Goal: Check status: Check status

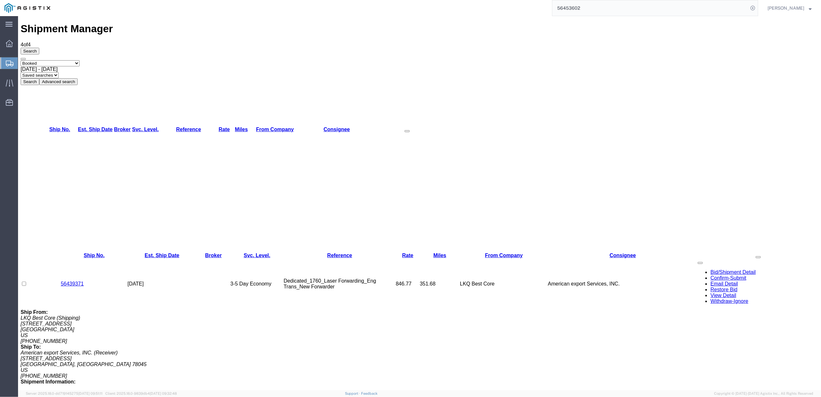
click at [58, 66] on span "[DATE] - [DATE]" at bounding box center [39, 68] width 37 height 5
click at [39, 78] on button "Search" at bounding box center [30, 81] width 19 height 7
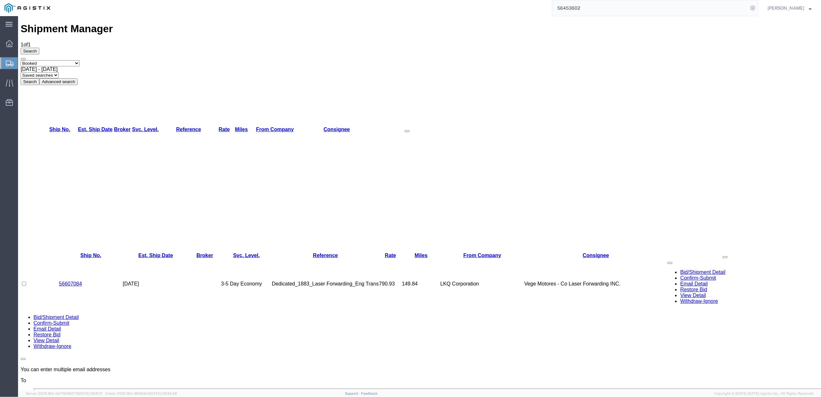
click at [58, 66] on span "[DATE] - [DATE]" at bounding box center [39, 68] width 37 height 5
click at [39, 78] on button "Search" at bounding box center [30, 81] width 19 height 7
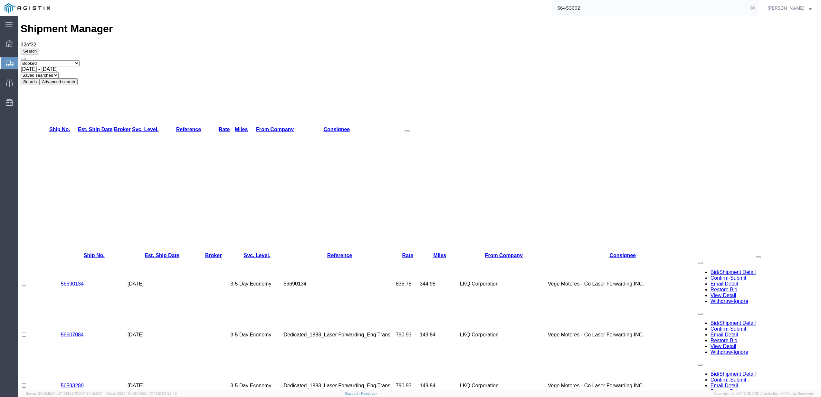
click at [294, 127] on link "From Company" at bounding box center [275, 129] width 38 height 5
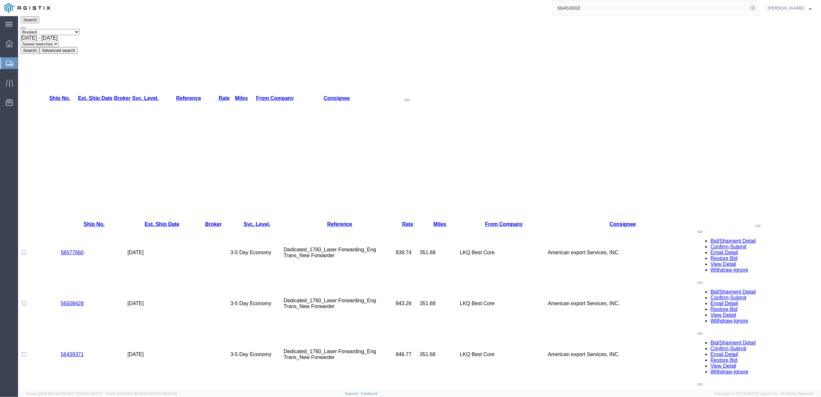
scroll to position [32, 0]
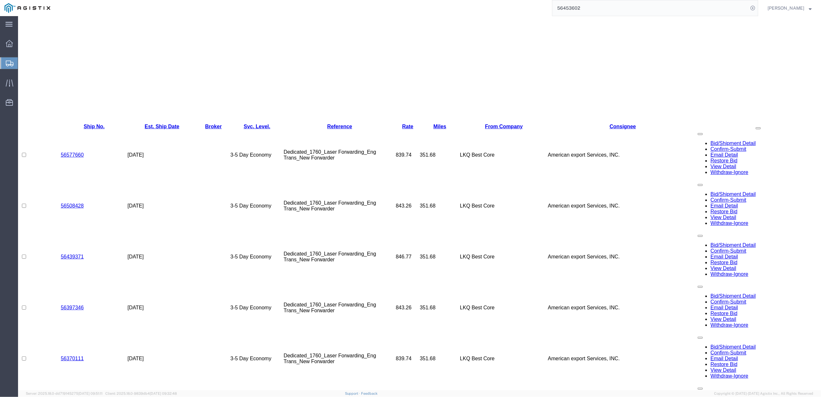
scroll to position [201, 0]
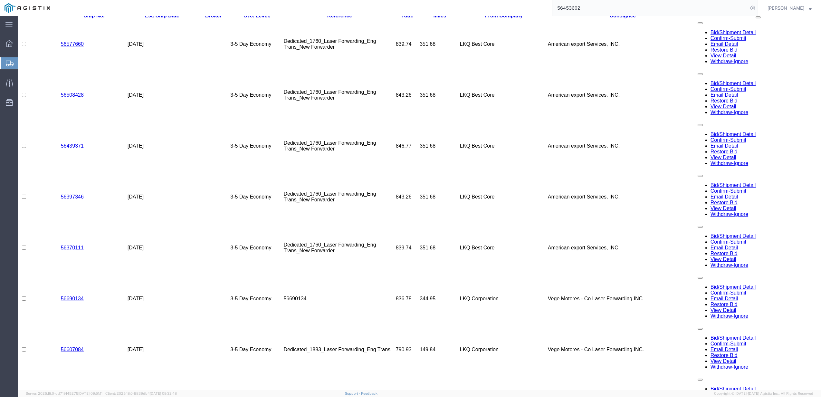
scroll to position [286, 0]
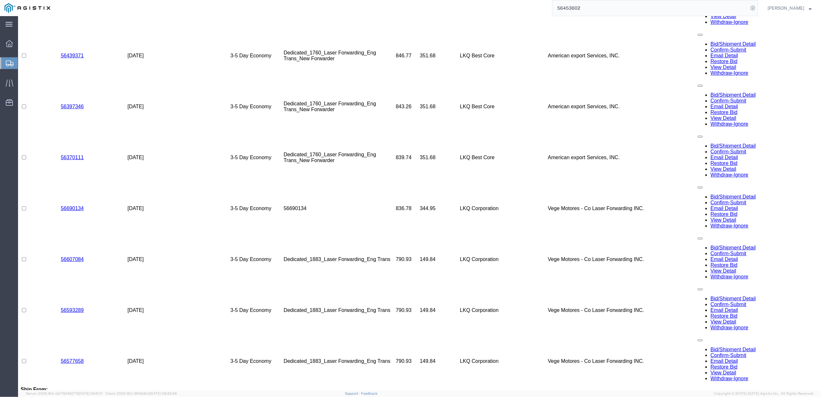
scroll to position [371, 0]
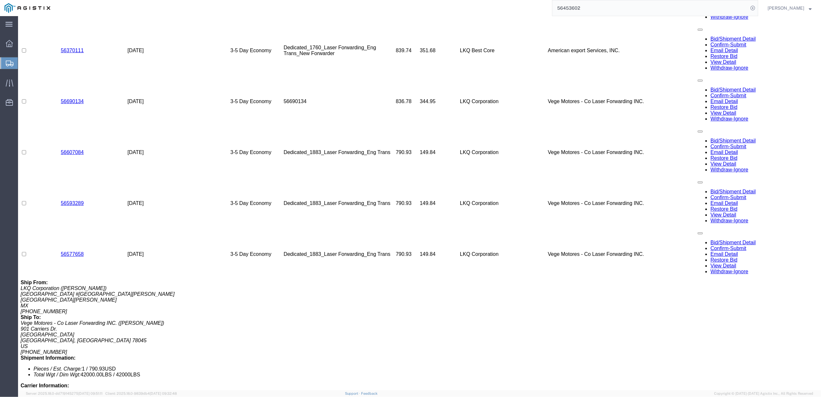
scroll to position [456, 0]
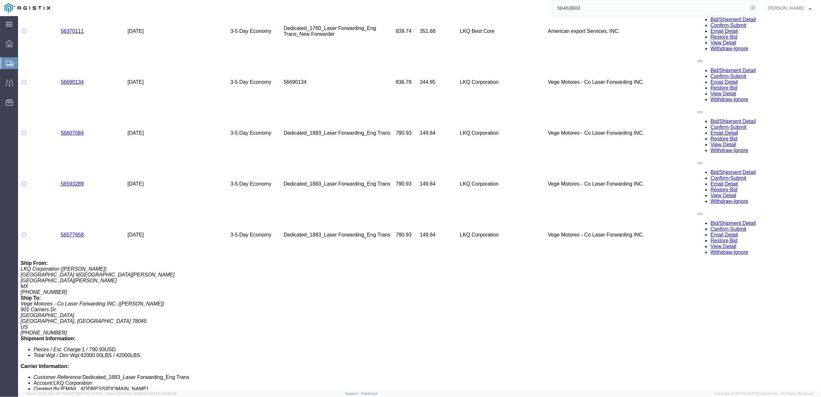
select select "CANC"
